Goal: Information Seeking & Learning: Check status

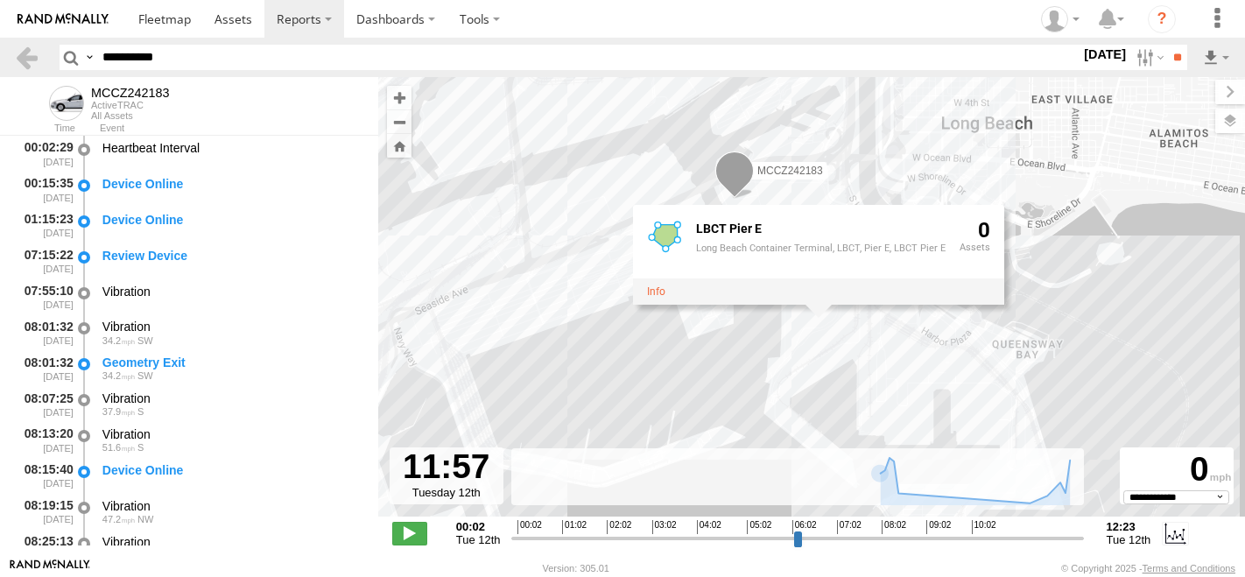
select select "**********"
click at [116, 60] on input "**********" at bounding box center [587, 57] width 985 height 25
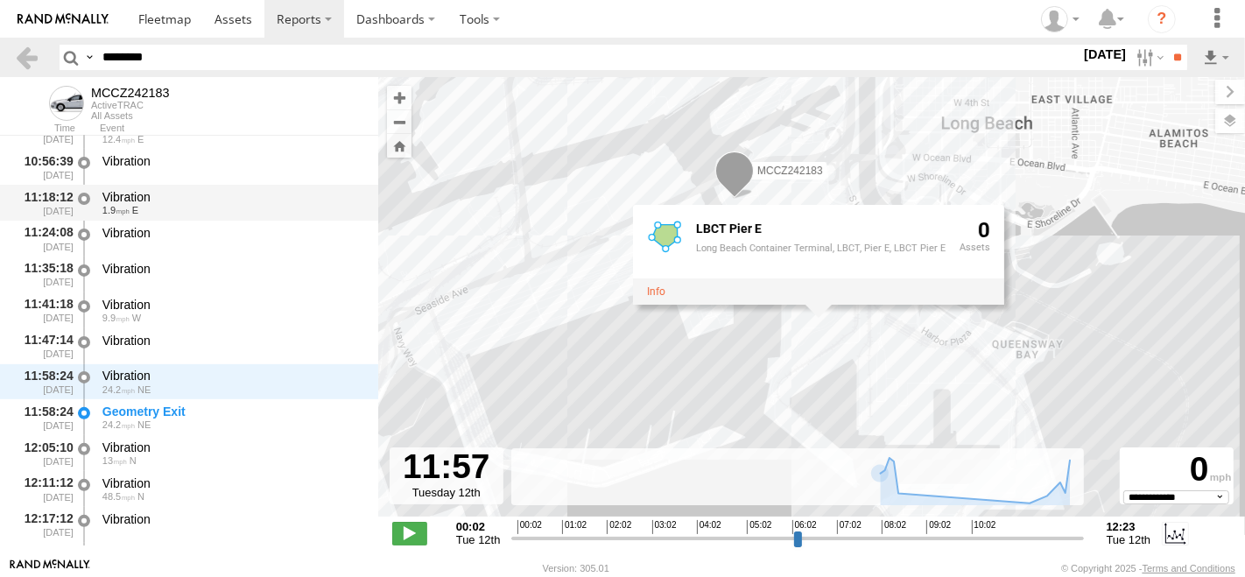
type input "********"
click at [1167, 45] on input "**" at bounding box center [1177, 57] width 20 height 25
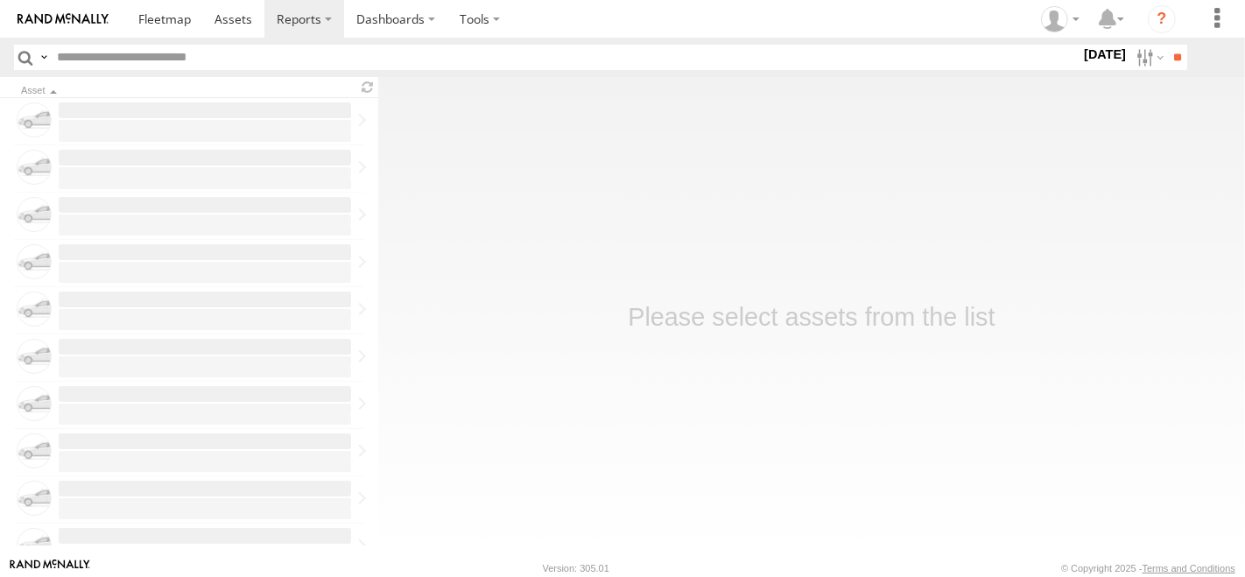
type input "********"
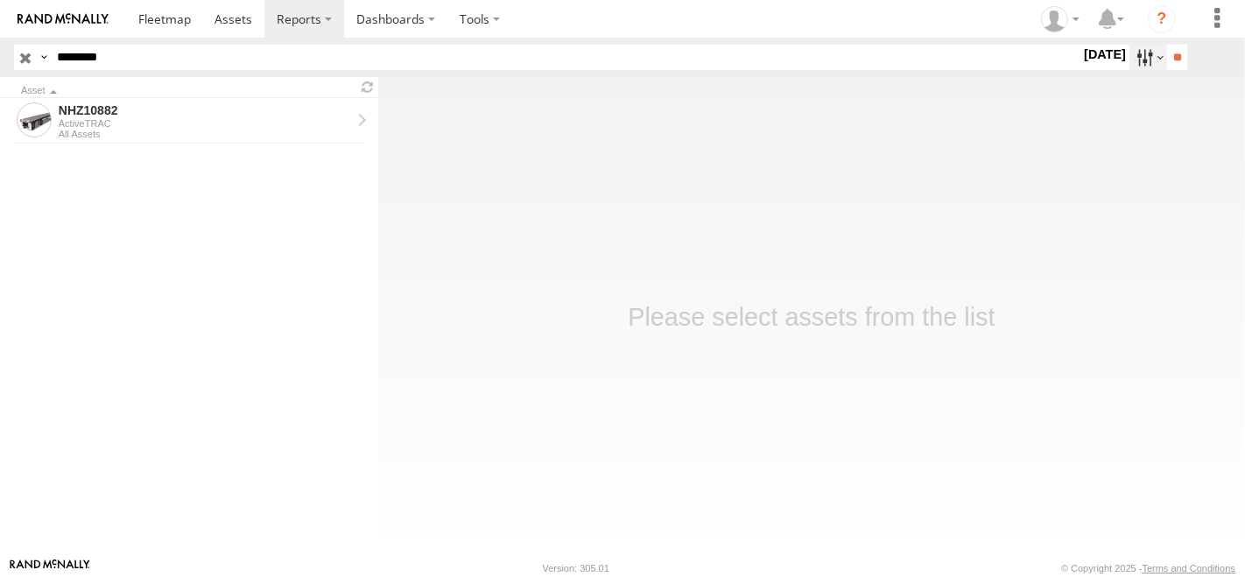
drag, startPoint x: 0, startPoint y: 0, endPoint x: 1133, endPoint y: 53, distance: 1134.5
click at [1133, 53] on label at bounding box center [1149, 57] width 38 height 25
click at [0, 0] on label at bounding box center [0, 0] width 0 height 0
click at [1167, 61] on input "**" at bounding box center [1177, 57] width 20 height 25
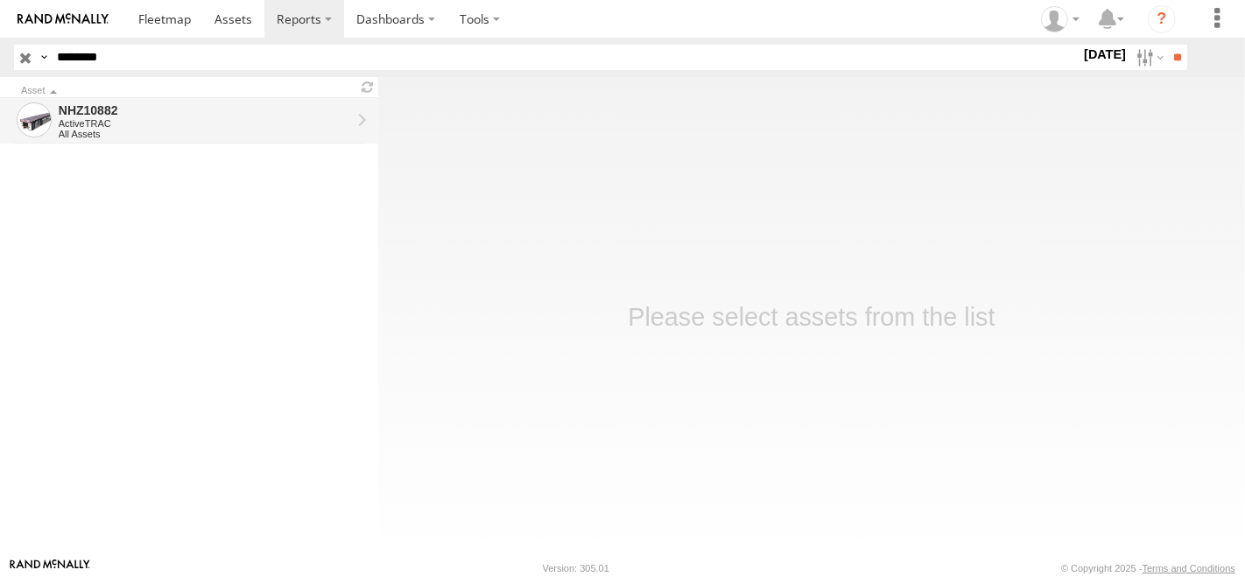
click at [141, 124] on div "ActiveTRAC" at bounding box center [205, 123] width 293 height 11
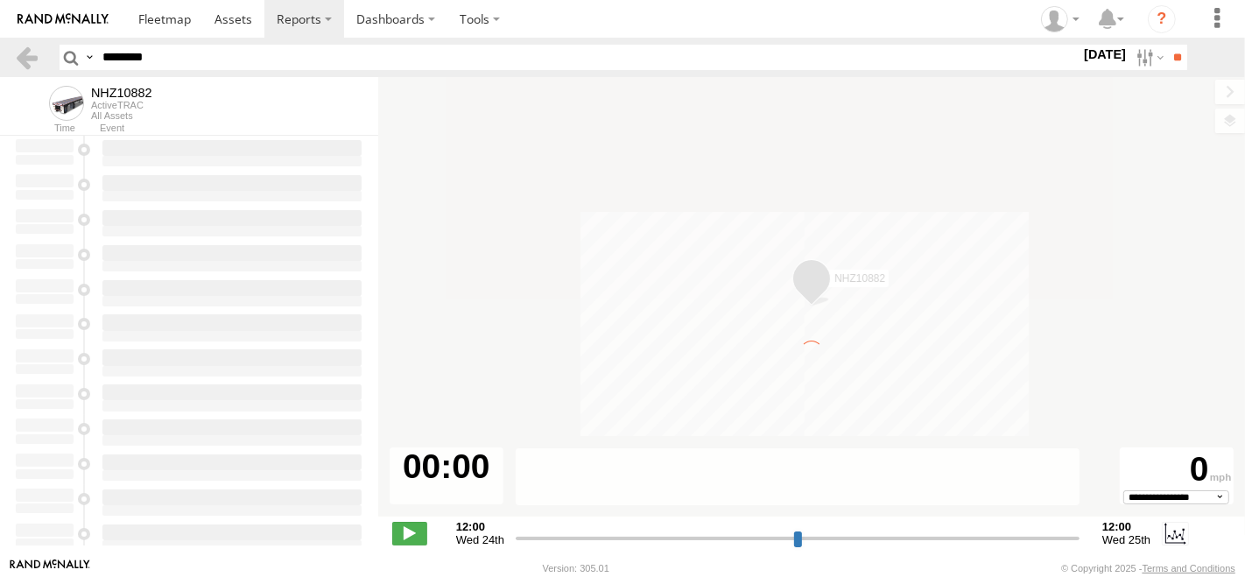
type input "**********"
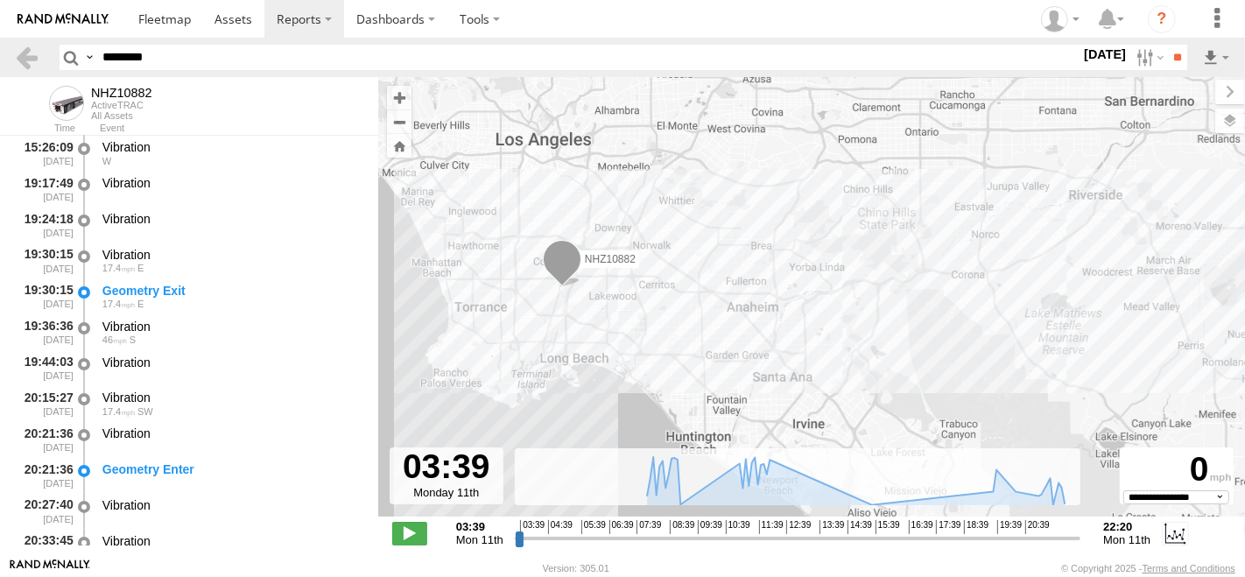
scroll to position [1221, 0]
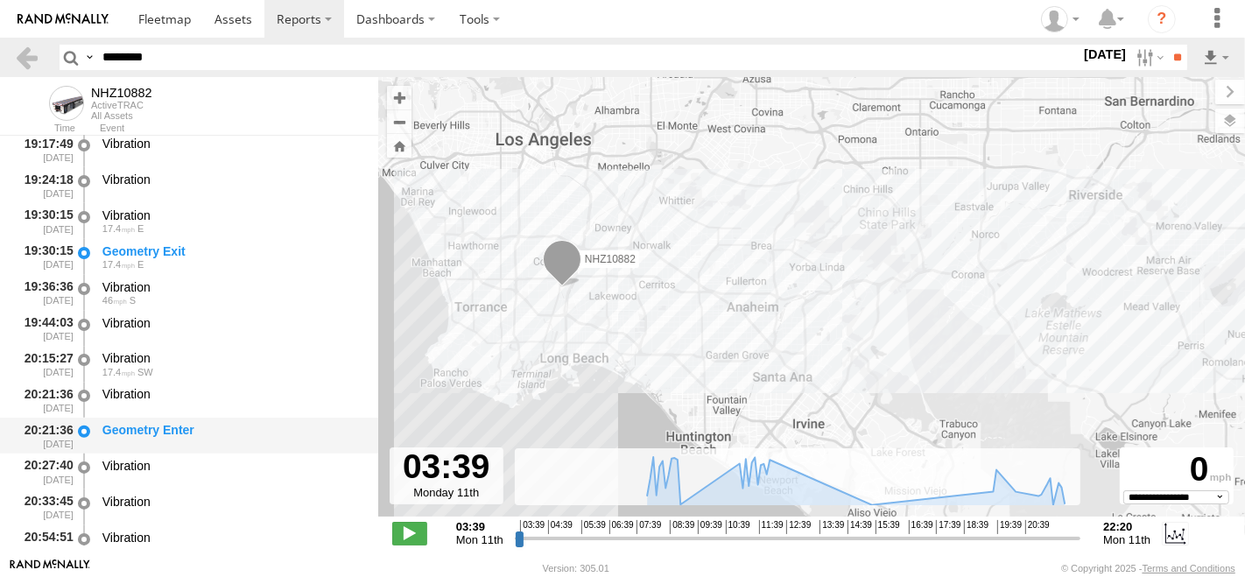
click at [193, 441] on div "Geometry Enter" at bounding box center [232, 436] width 264 height 32
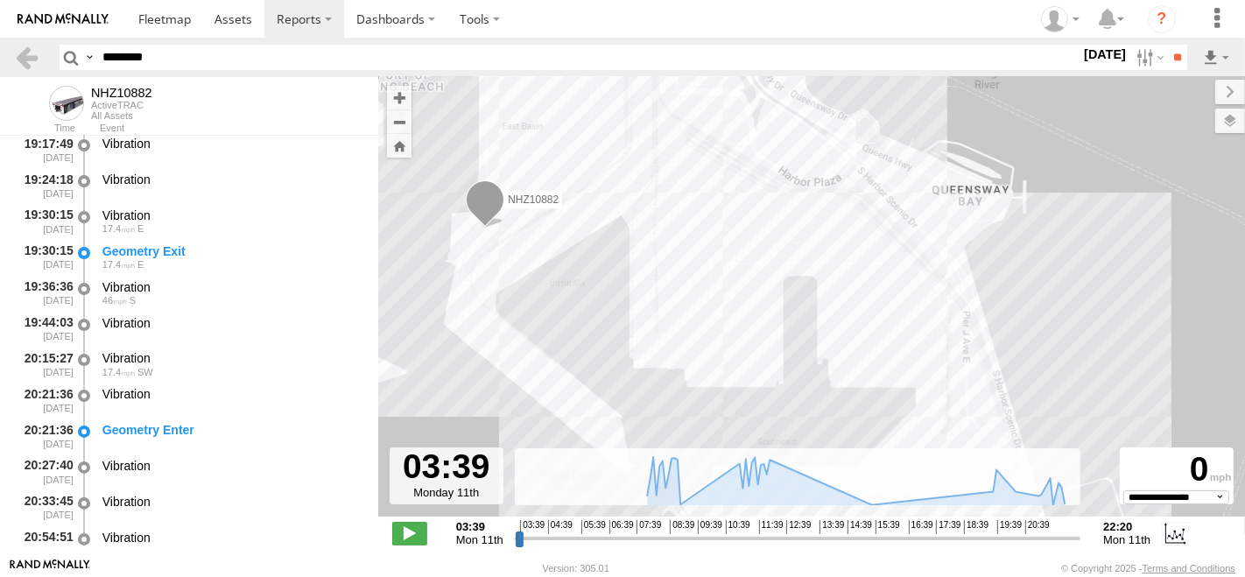
drag, startPoint x: 585, startPoint y: 257, endPoint x: 678, endPoint y: 397, distance: 168.1
click at [678, 397] on div "NHZ10882" at bounding box center [811, 306] width 867 height 458
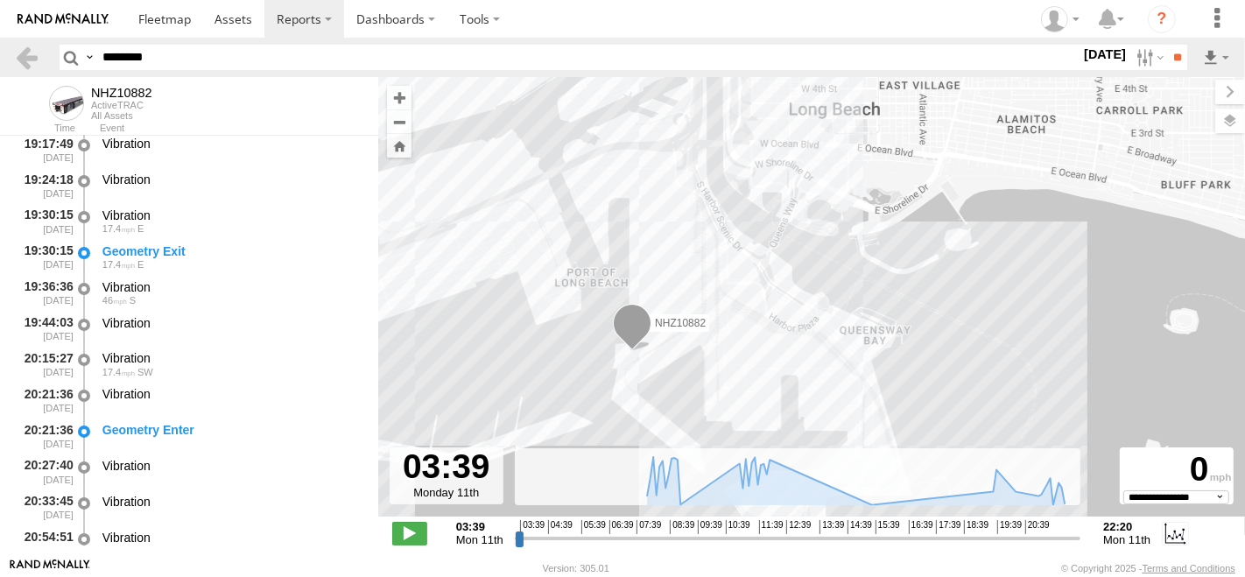
click at [632, 162] on div "NHZ10882" at bounding box center [811, 306] width 867 height 458
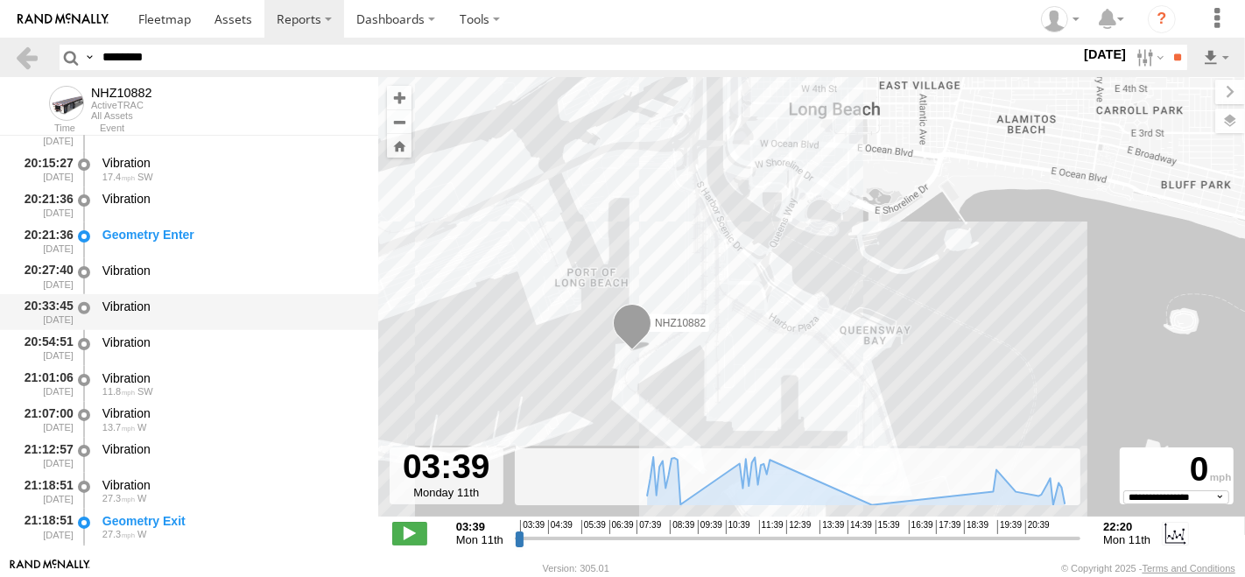
scroll to position [1513, 0]
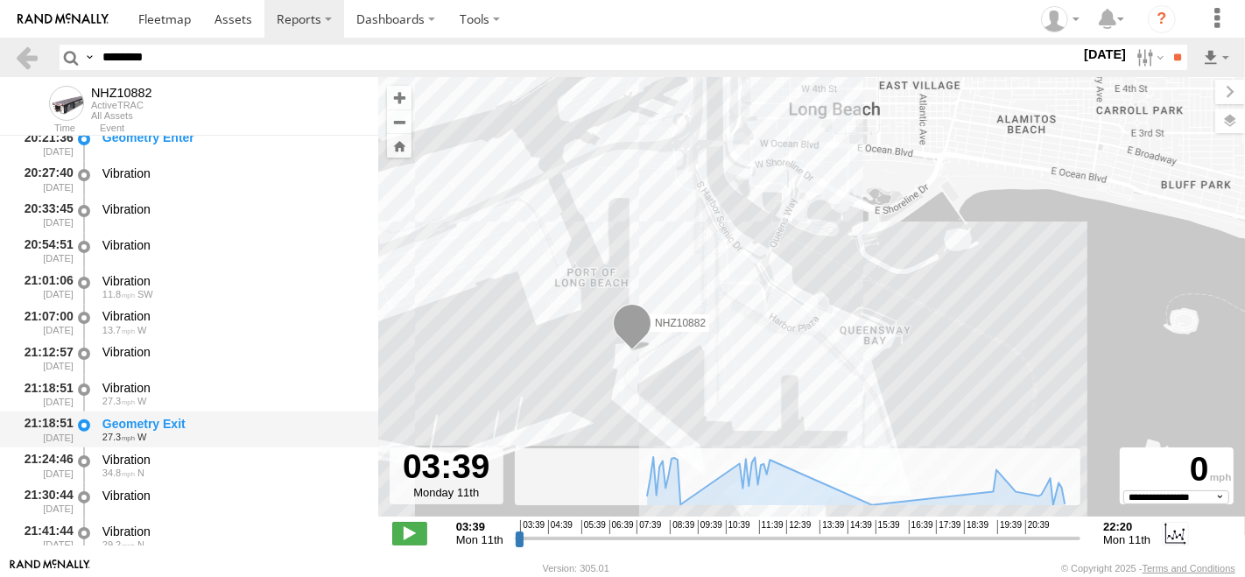
click at [212, 427] on div "Geometry Exit" at bounding box center [231, 424] width 259 height 16
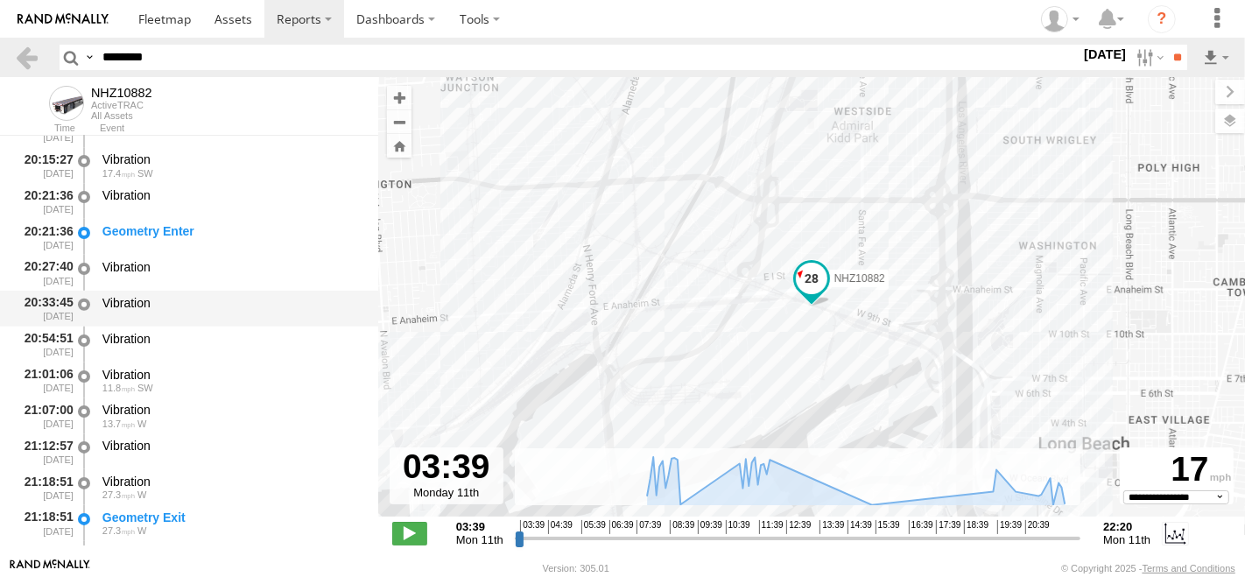
scroll to position [1318, 0]
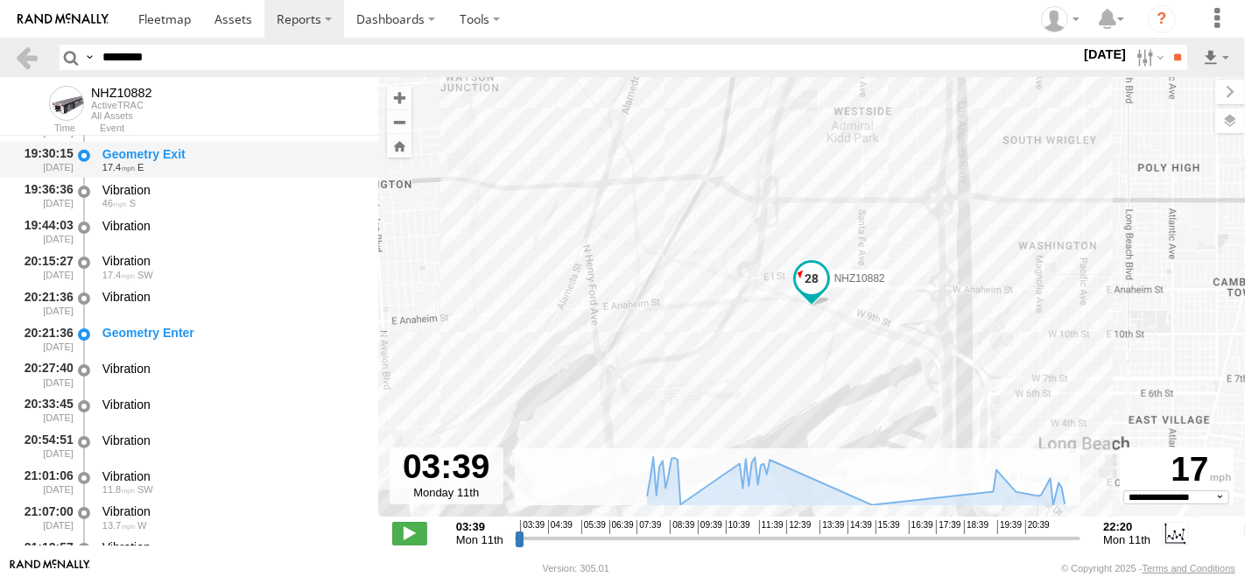
click at [180, 151] on div "Geometry Exit" at bounding box center [231, 154] width 259 height 16
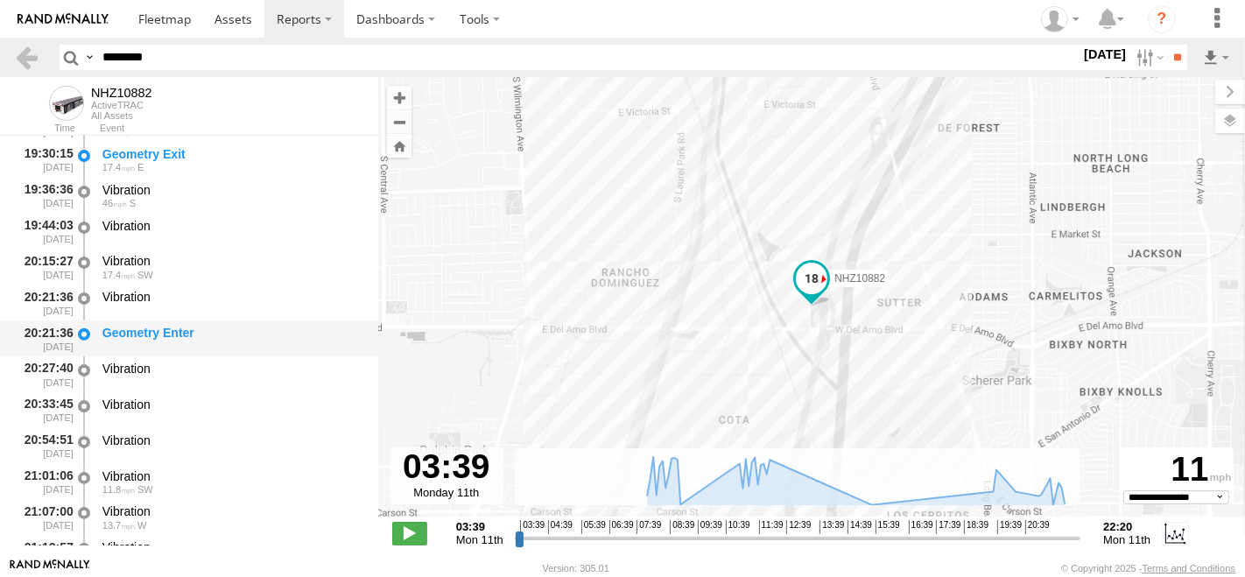
click at [197, 333] on div "Geometry Enter" at bounding box center [231, 333] width 259 height 16
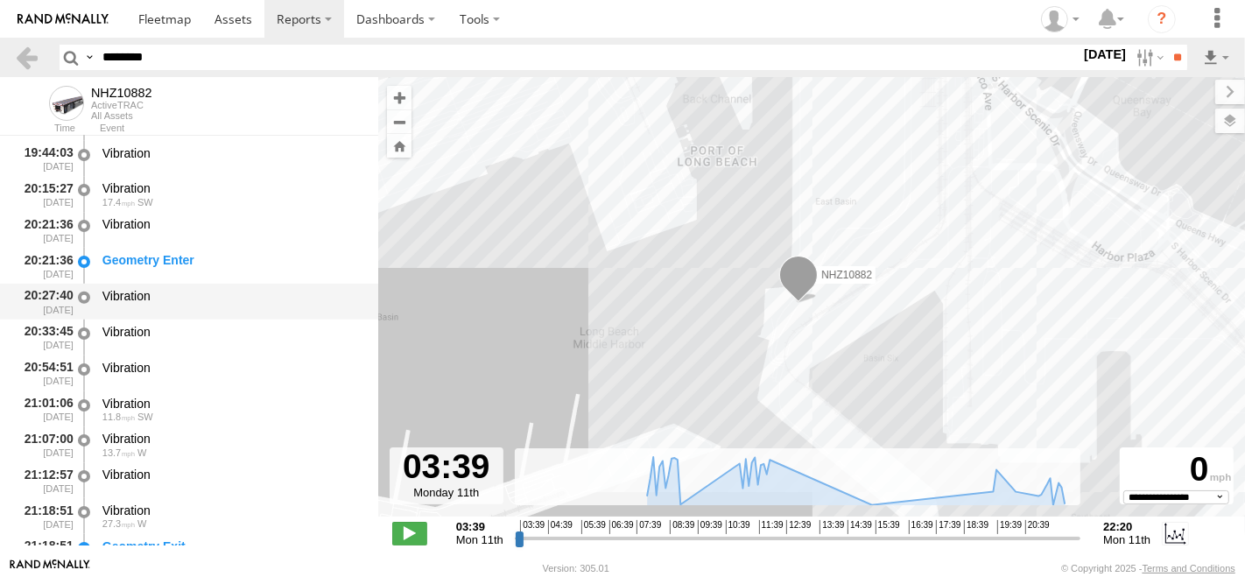
scroll to position [1416, 0]
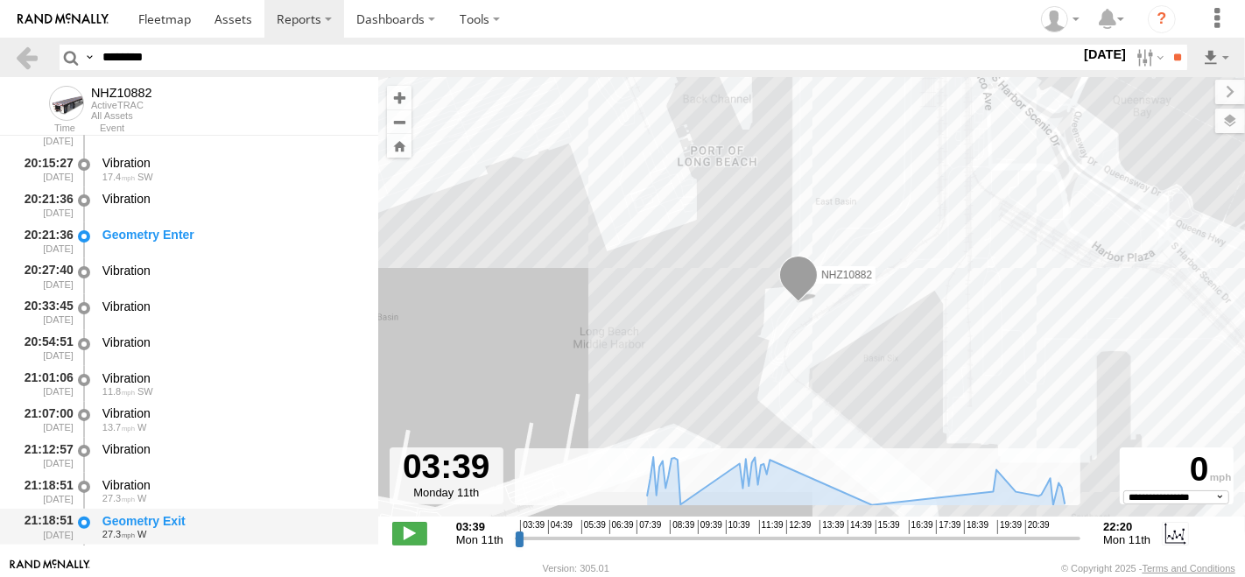
click at [159, 518] on div "Geometry Exit" at bounding box center [231, 521] width 259 height 16
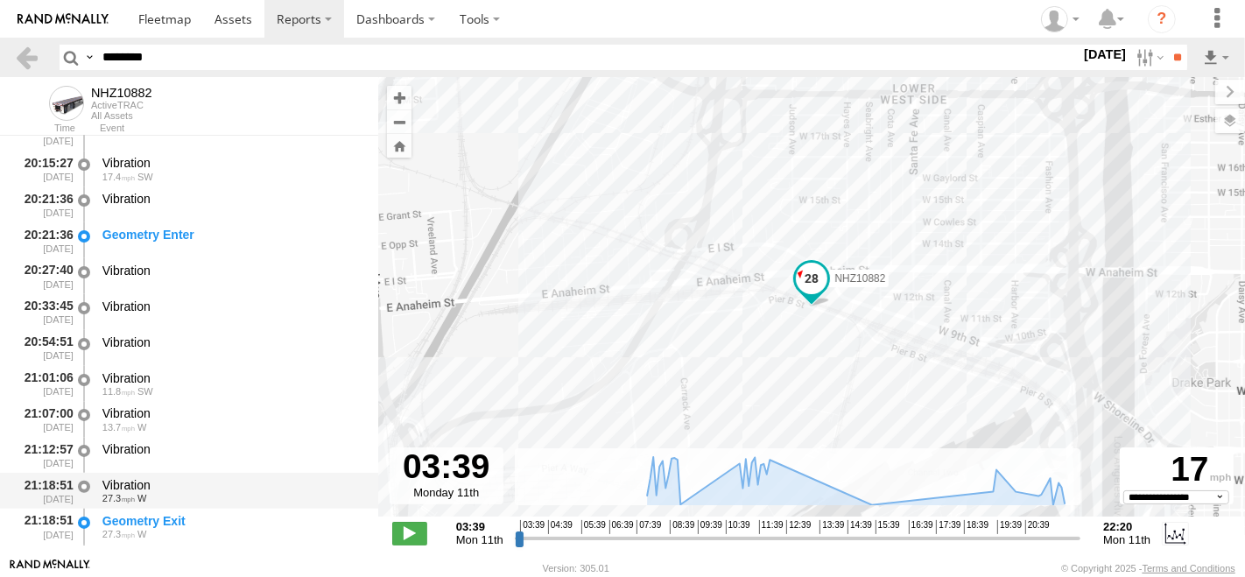
click at [153, 475] on div "21:18:51 08/11/2025 Vibration 27.3 W" at bounding box center [189, 491] width 378 height 36
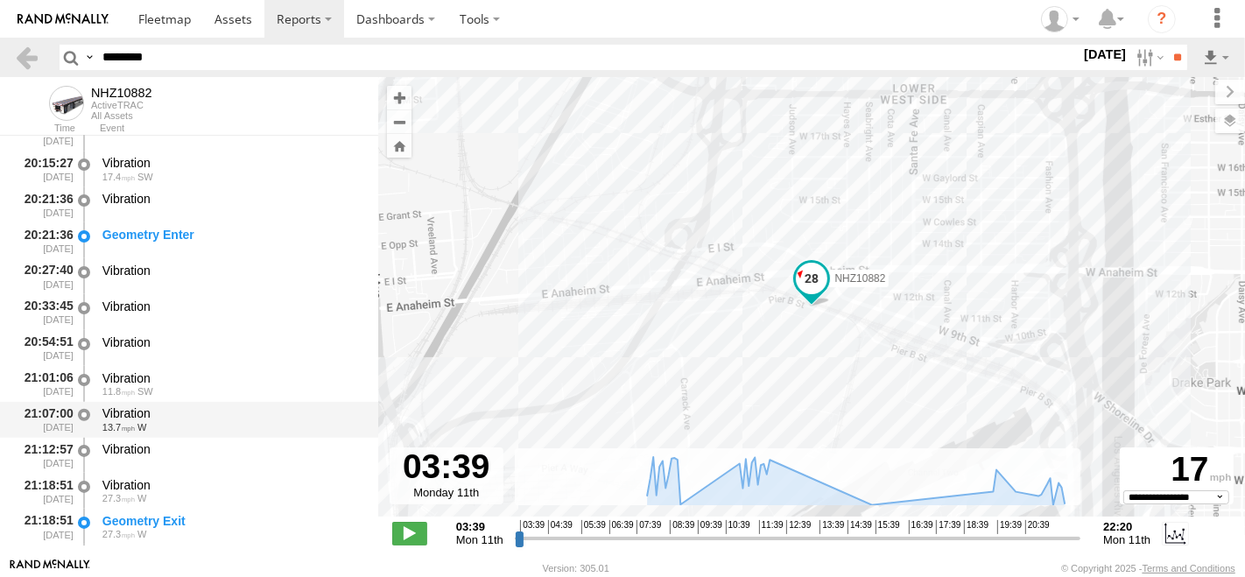
click at [170, 437] on div "21:07:00 08/11/2025 Vibration 13.7 W" at bounding box center [189, 420] width 378 height 36
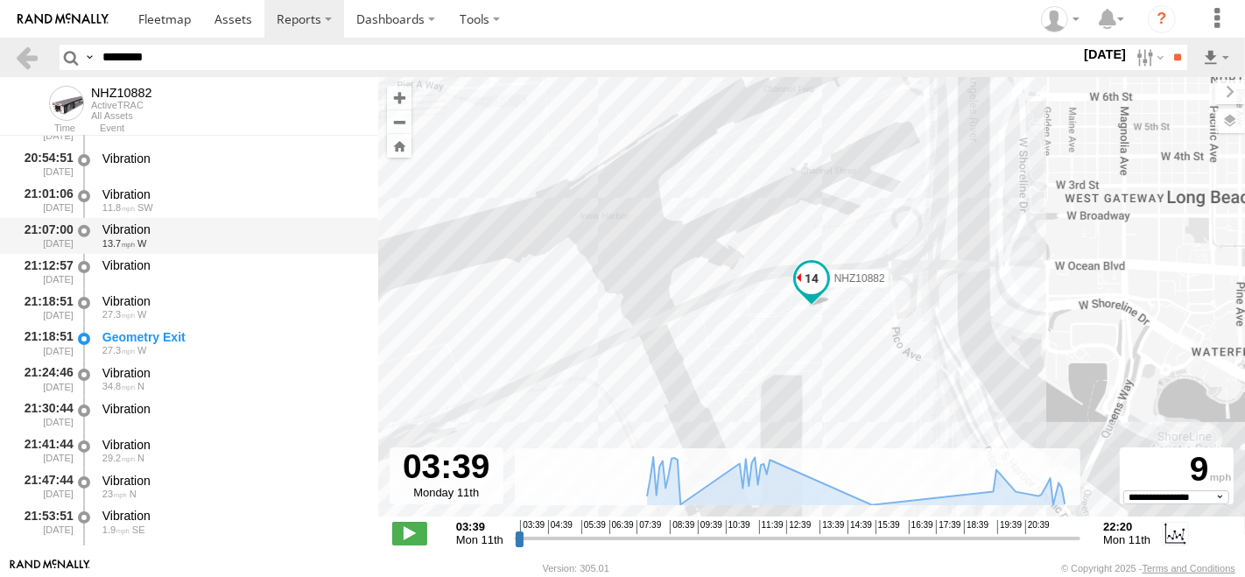
scroll to position [1611, 0]
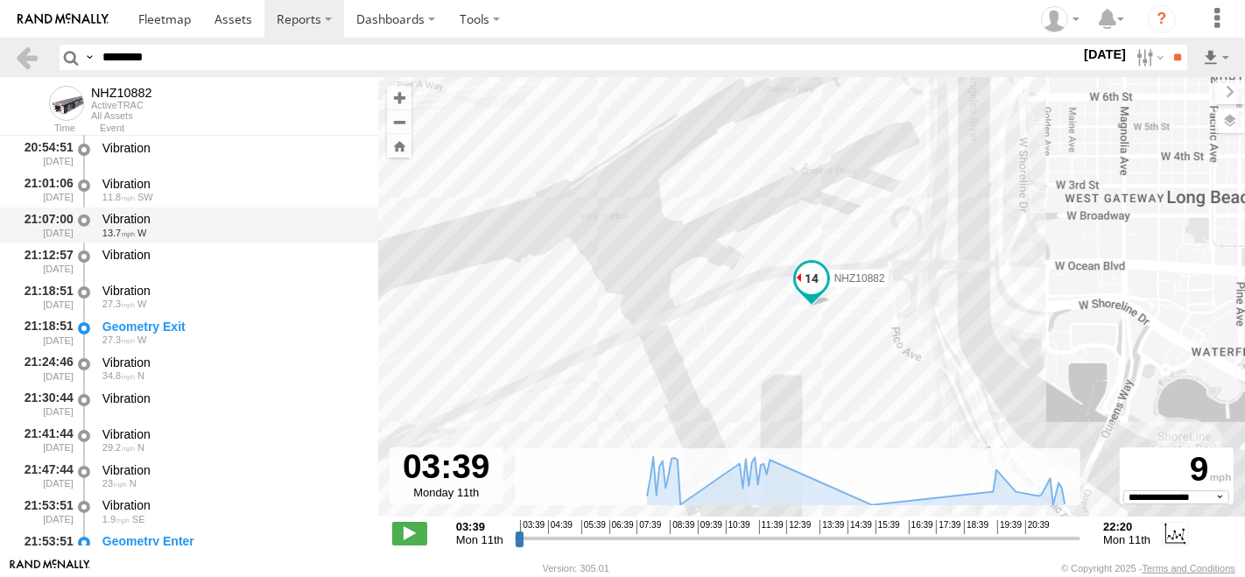
click at [187, 401] on div "Vibration" at bounding box center [231, 399] width 259 height 16
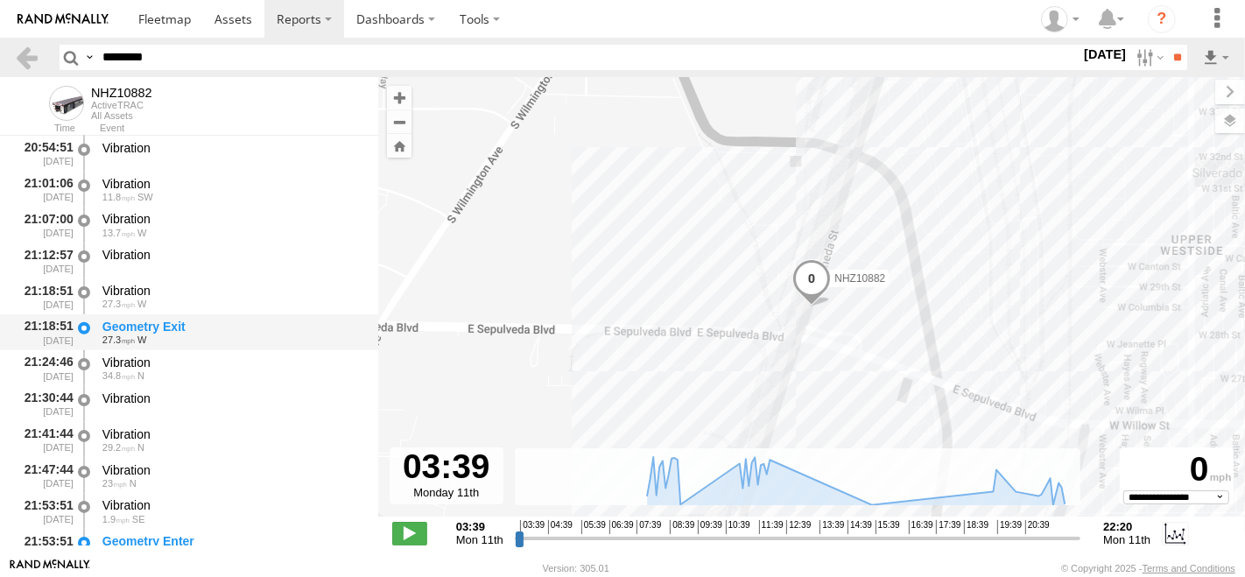
click at [156, 322] on div "Geometry Exit" at bounding box center [231, 327] width 259 height 16
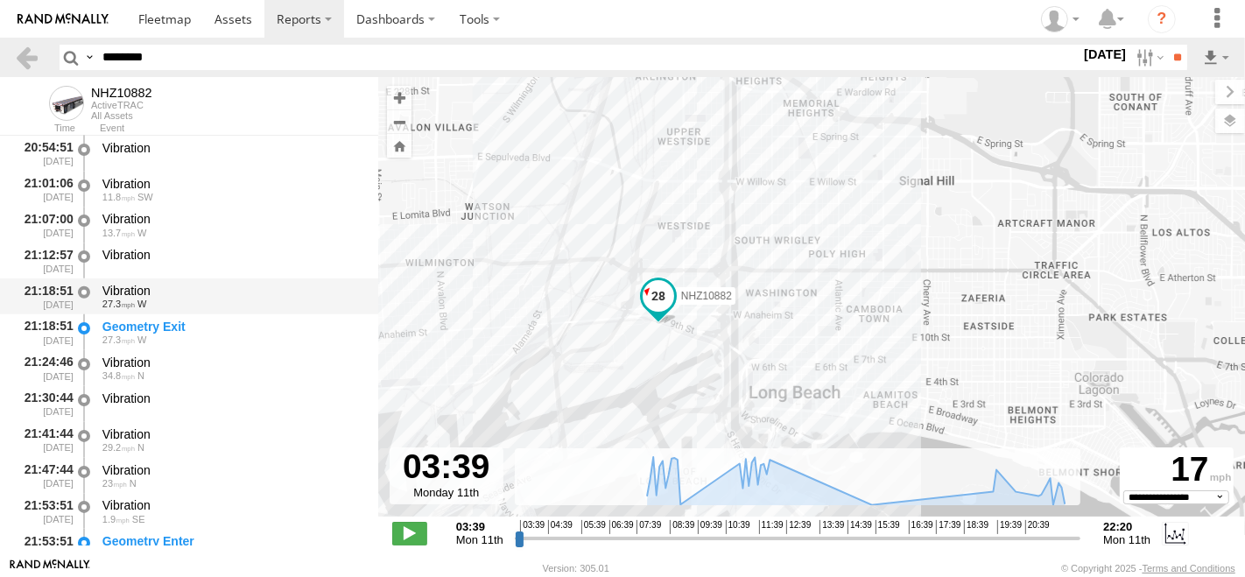
scroll to position [1416, 0]
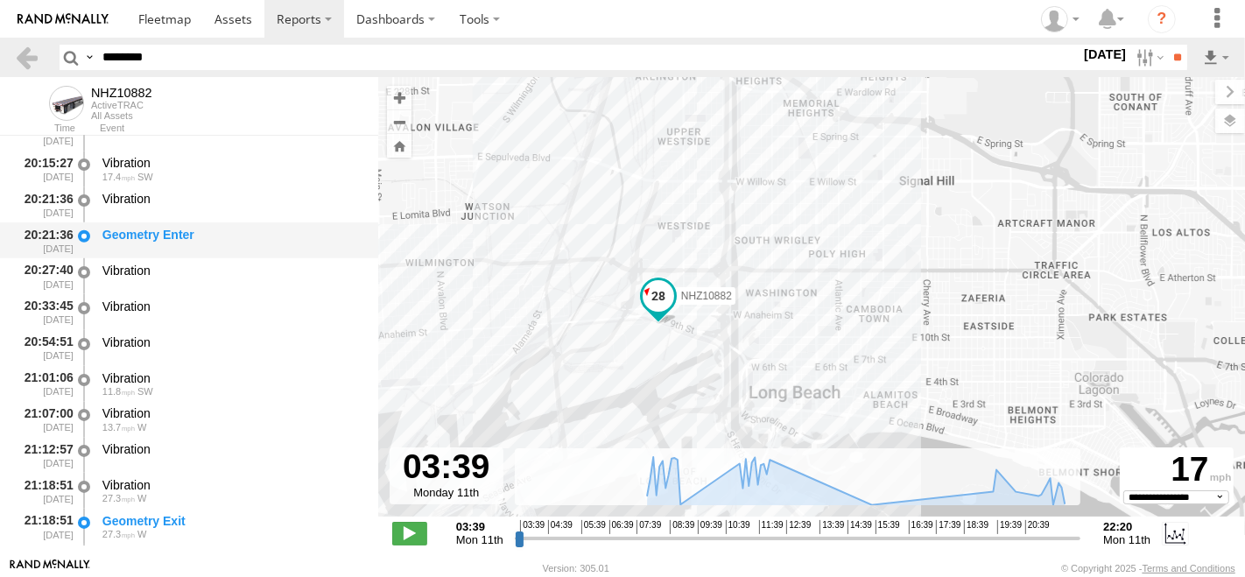
click at [177, 238] on div "Geometry Enter" at bounding box center [231, 235] width 259 height 16
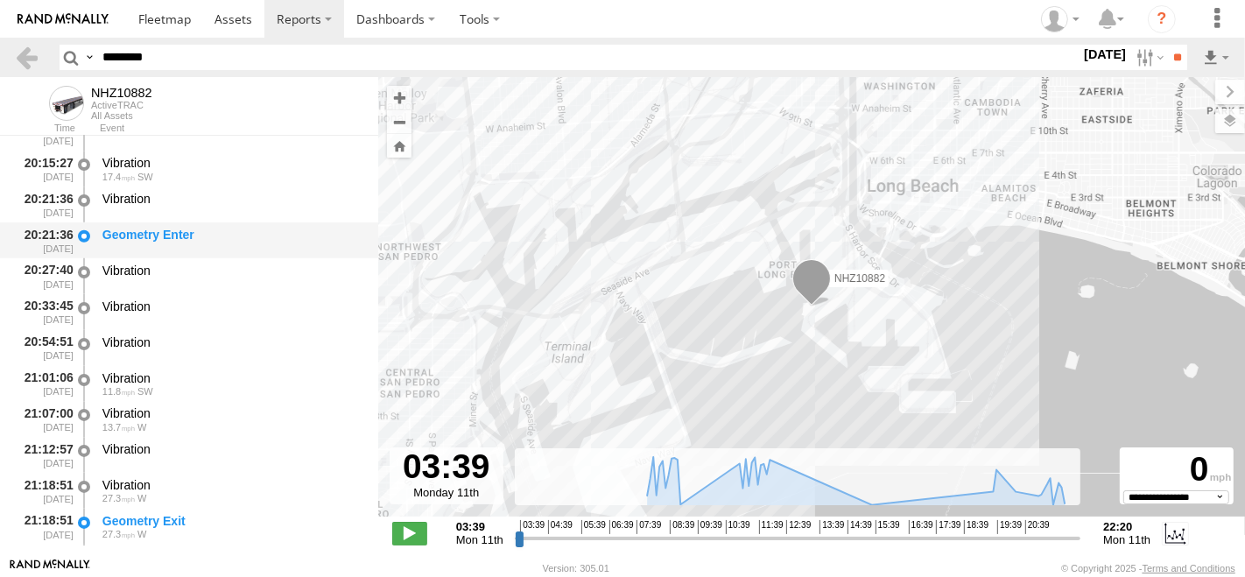
click at [274, 234] on div "Geometry Enter" at bounding box center [231, 235] width 259 height 16
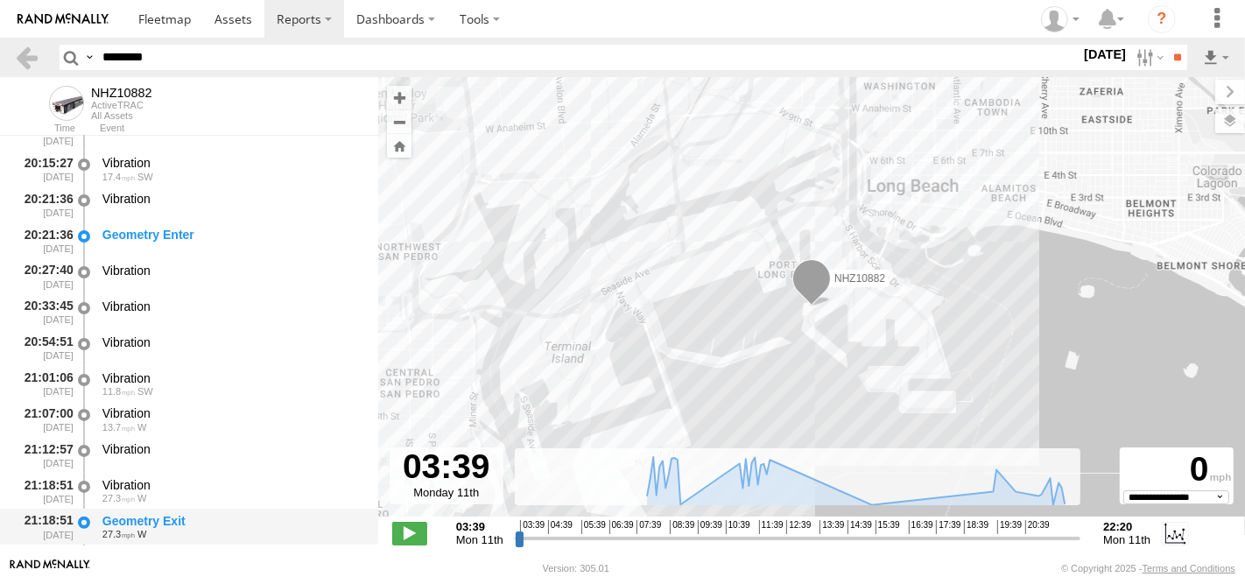
click at [194, 515] on div "Geometry Exit" at bounding box center [231, 521] width 259 height 16
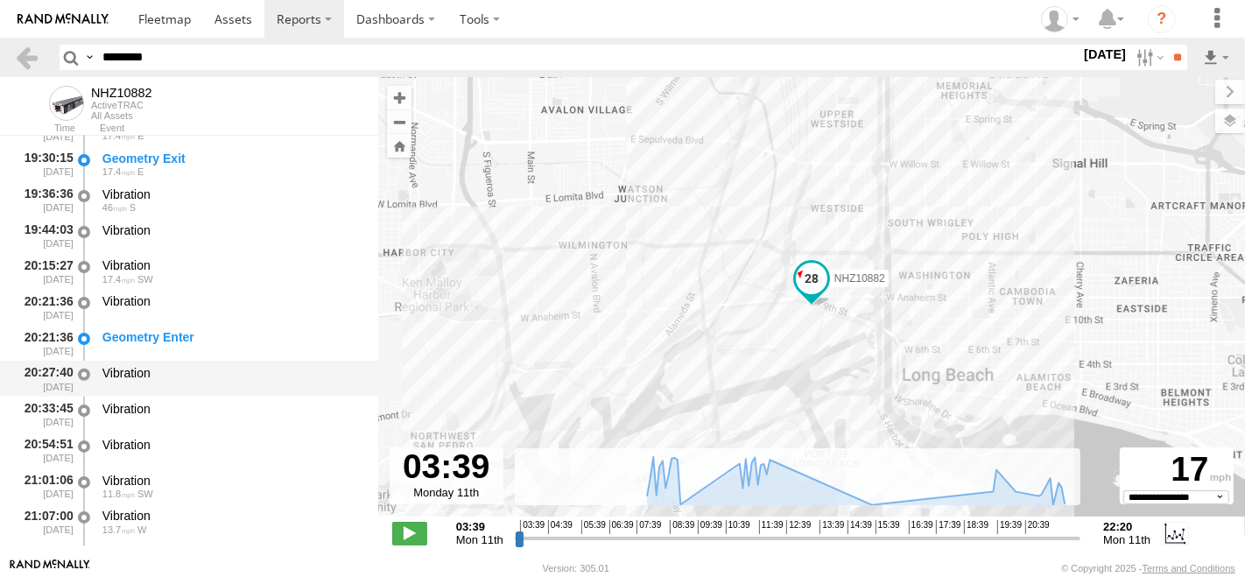
scroll to position [1221, 0]
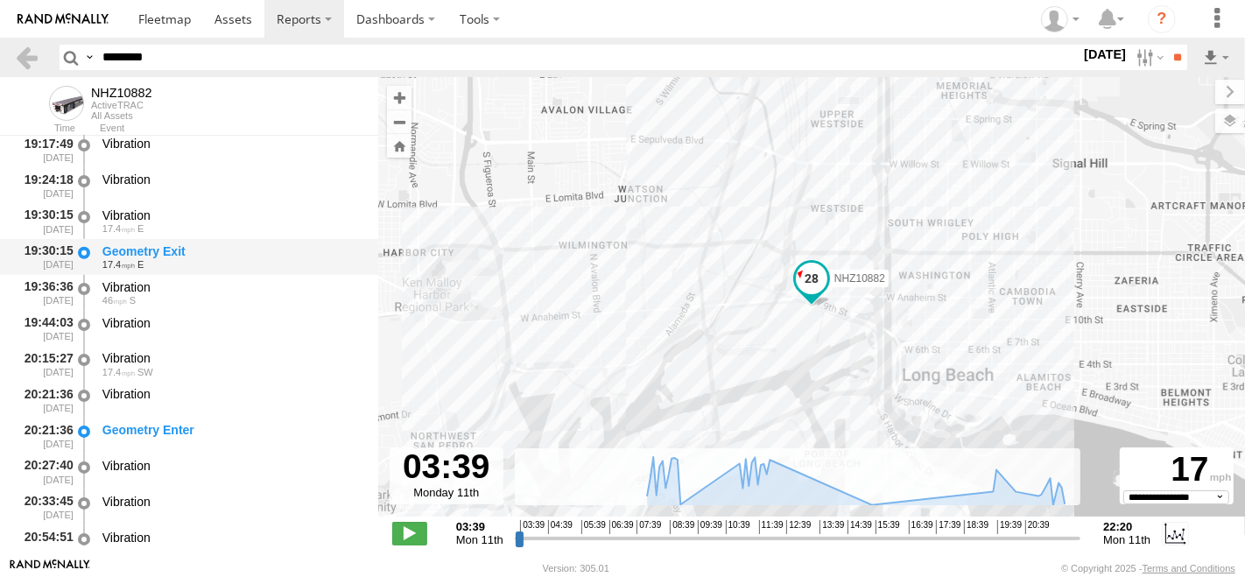
click at [200, 262] on div "17.4 E" at bounding box center [231, 264] width 259 height 11
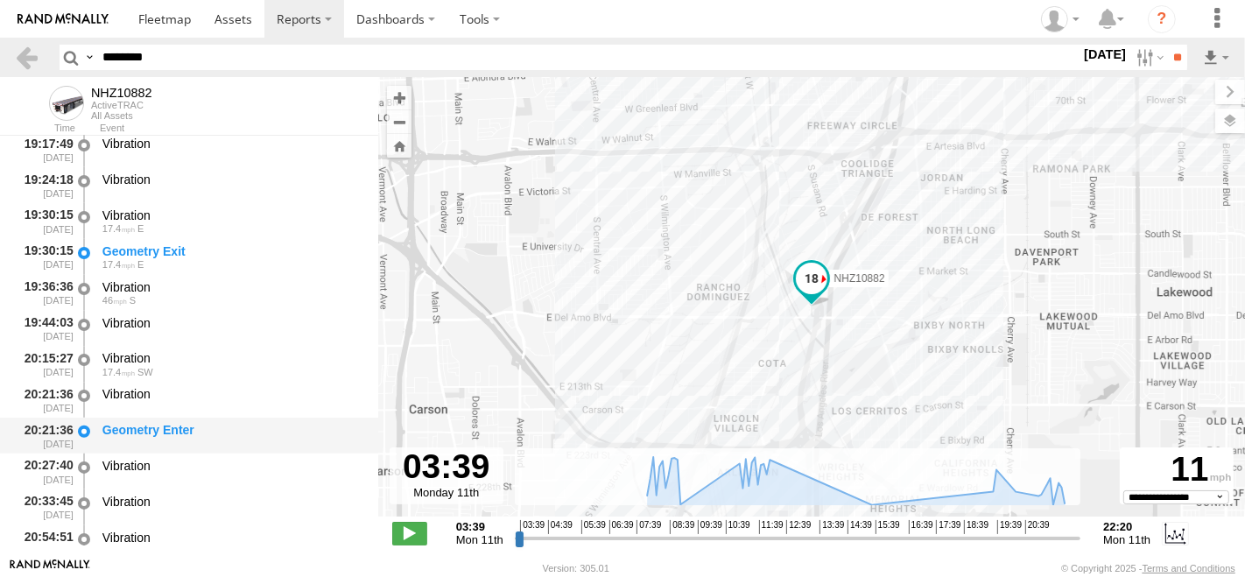
click at [196, 429] on div "Geometry Enter" at bounding box center [231, 430] width 259 height 16
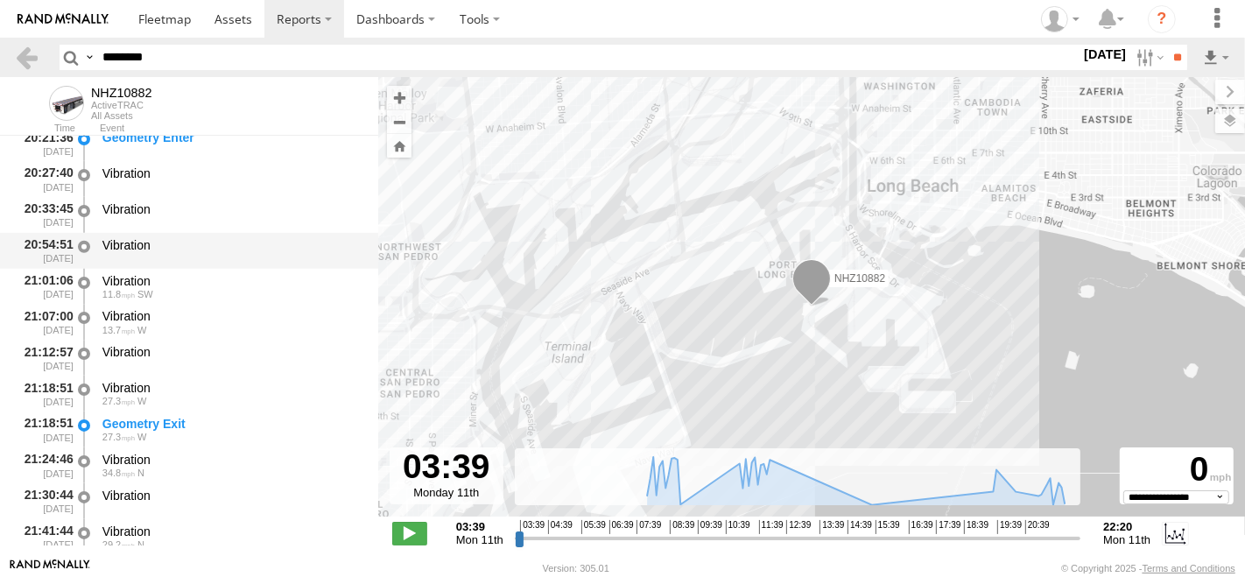
scroll to position [1416, 0]
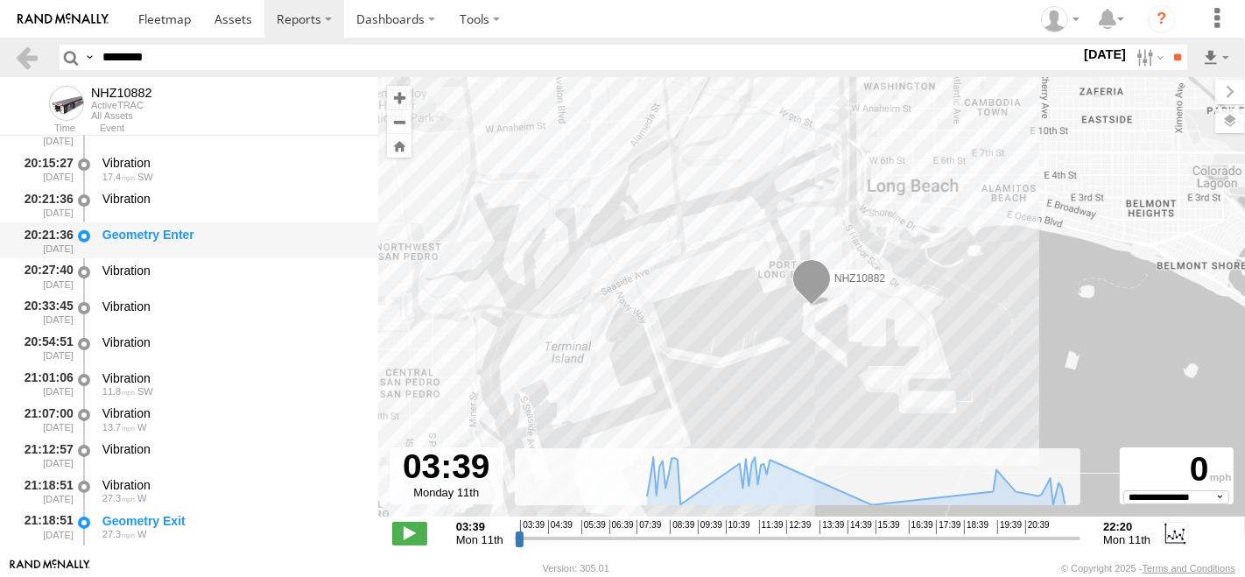
click at [92, 234] on div at bounding box center [84, 240] width 18 height 32
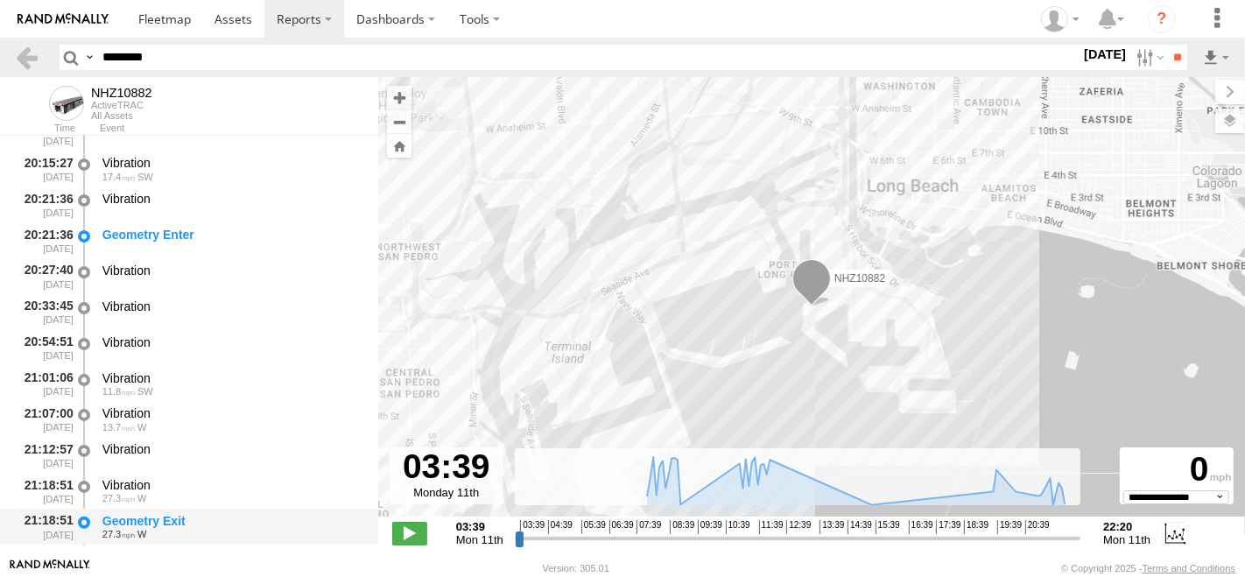
click at [123, 520] on div "Geometry Exit" at bounding box center [231, 521] width 259 height 16
